Goal: Task Accomplishment & Management: Manage account settings

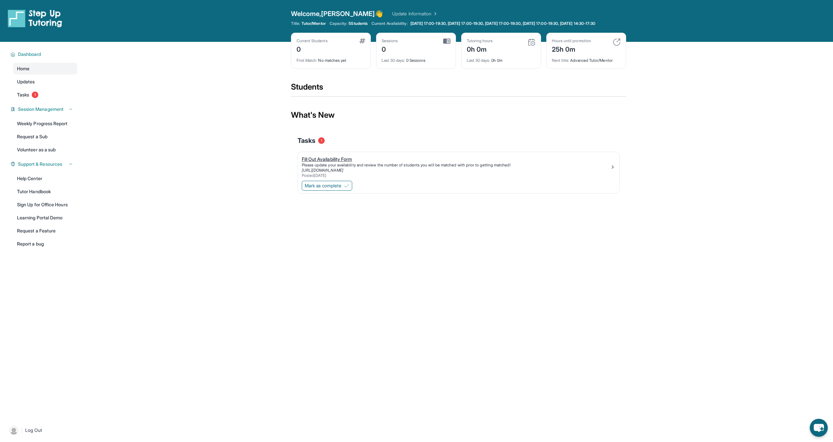
click at [328, 168] on div "Please update your availability and review the number of students you will be m…" at bounding box center [456, 165] width 308 height 5
click at [32, 98] on link "Tasks 1" at bounding box center [45, 95] width 64 height 12
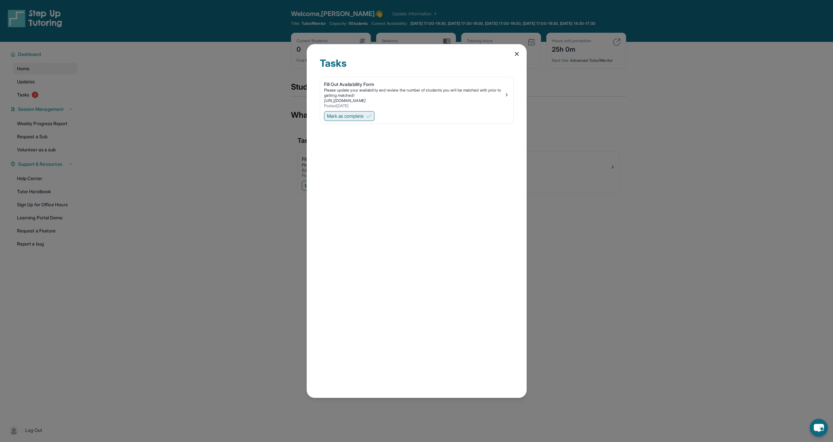
click at [334, 114] on span "Mark as complete" at bounding box center [345, 116] width 37 height 7
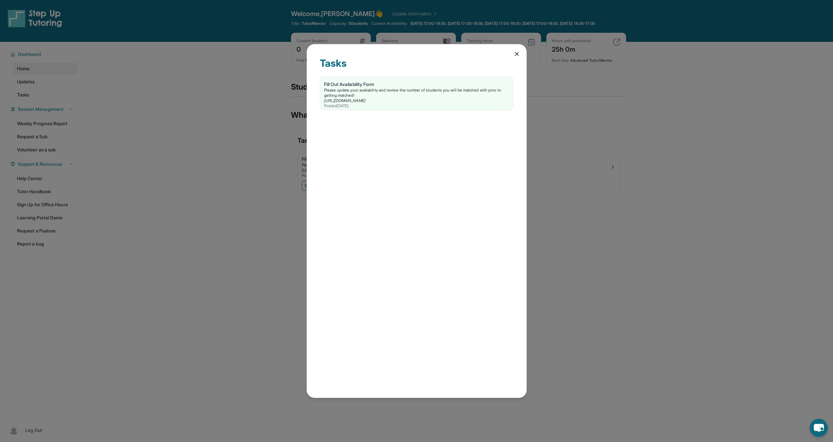
click at [158, 92] on div "Tasks Fill Out Availability Form Please update your availability and review the…" at bounding box center [416, 221] width 833 height 442
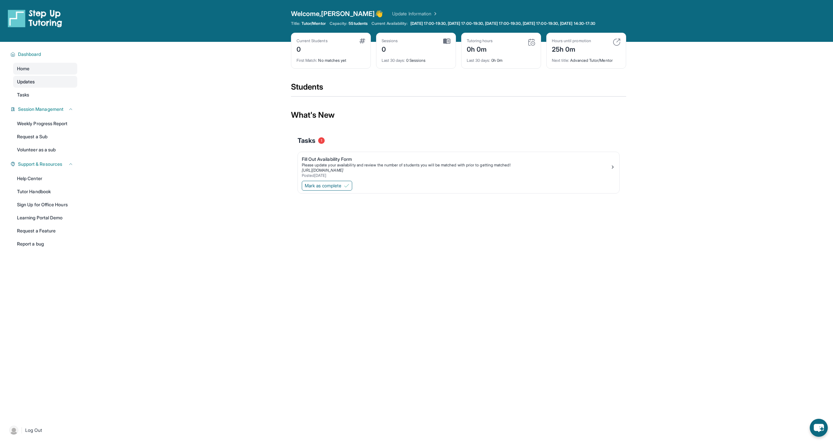
click at [37, 87] on link "Updates" at bounding box center [45, 82] width 64 height 12
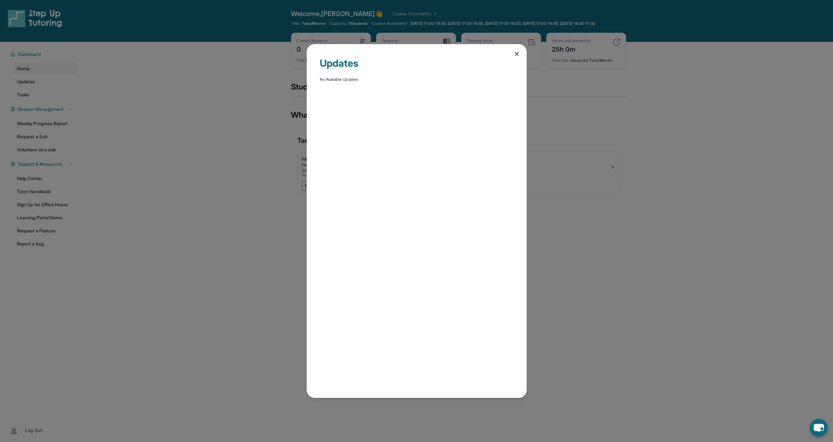
click at [429, 51] on icon at bounding box center [516, 54] width 7 height 7
